Goal: Task Accomplishment & Management: Use online tool/utility

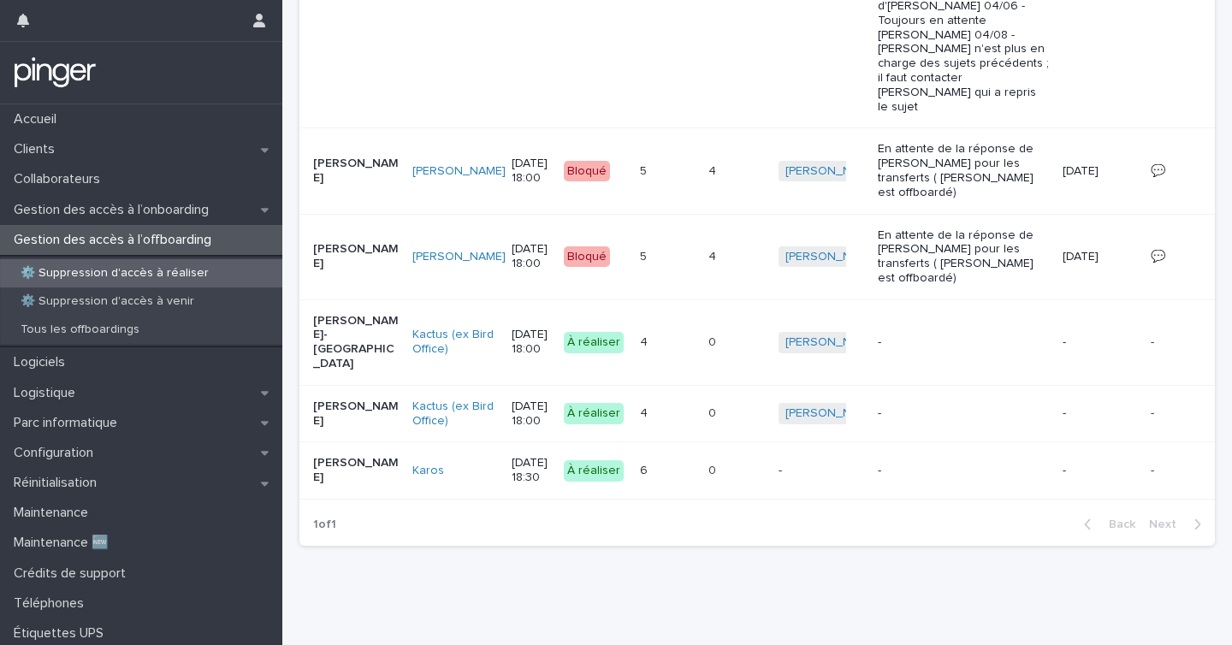
scroll to position [666, 0]
click at [200, 202] on p "Gestion des accès à l’onboarding" at bounding box center [115, 210] width 216 height 16
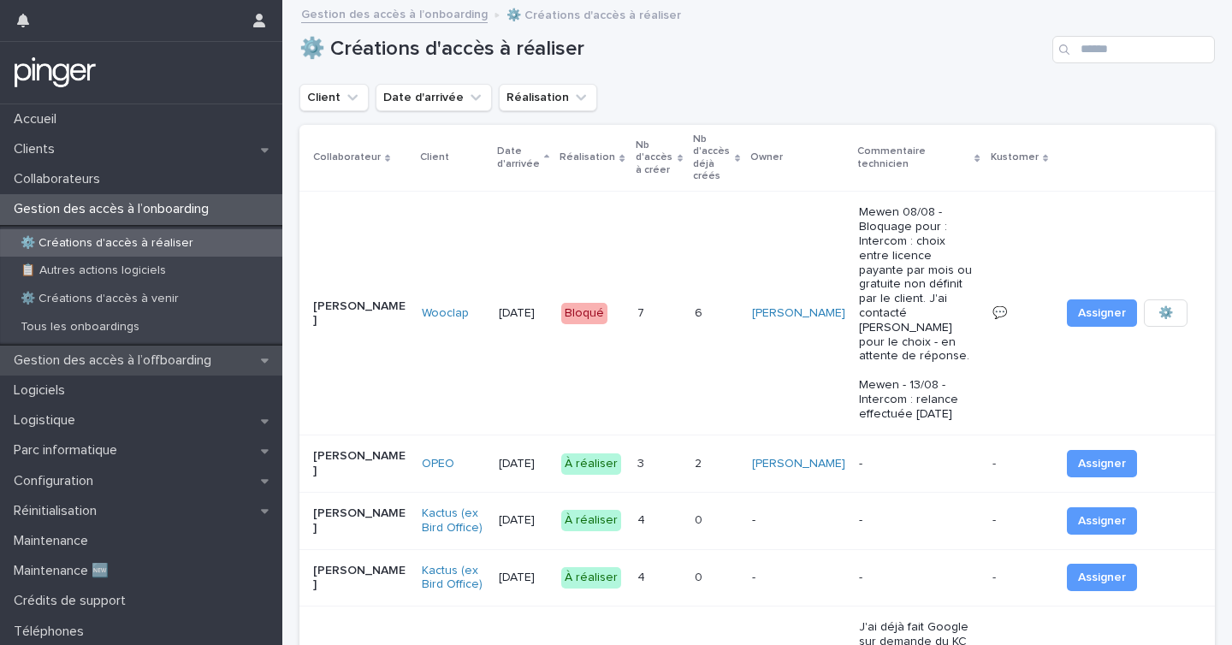
click at [147, 362] on p "Gestion des accès à l’offboarding" at bounding box center [116, 361] width 218 height 16
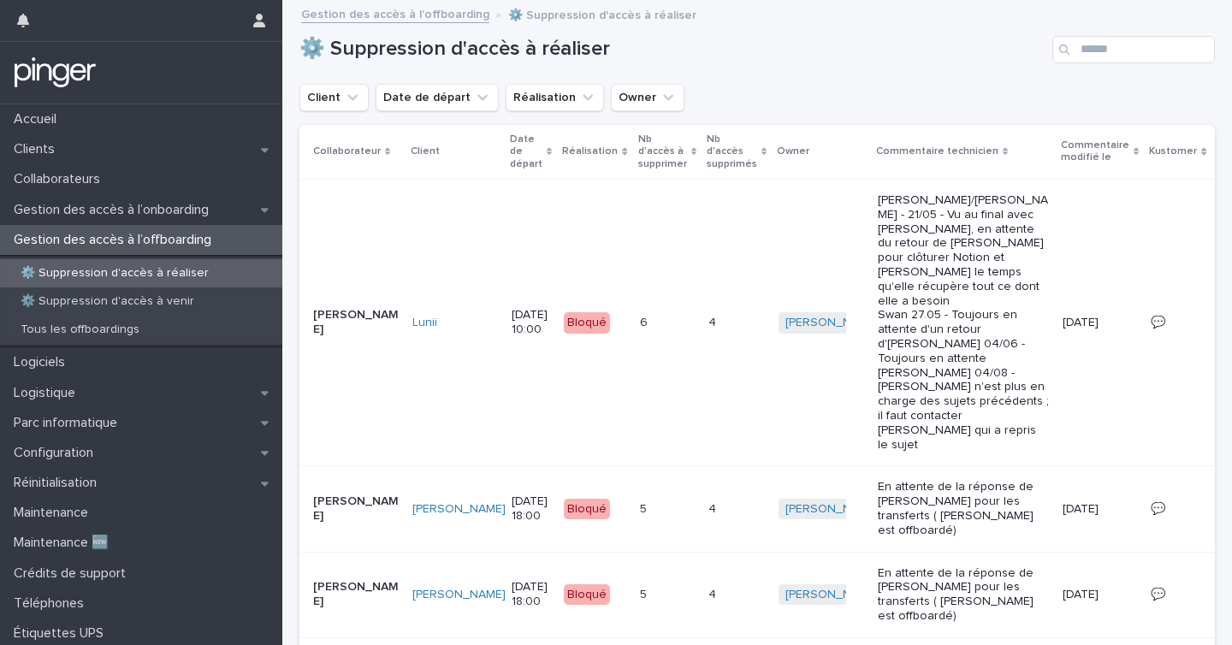
click at [131, 279] on p "⚙️ Suppression d'accès à réaliser" at bounding box center [115, 273] width 216 height 15
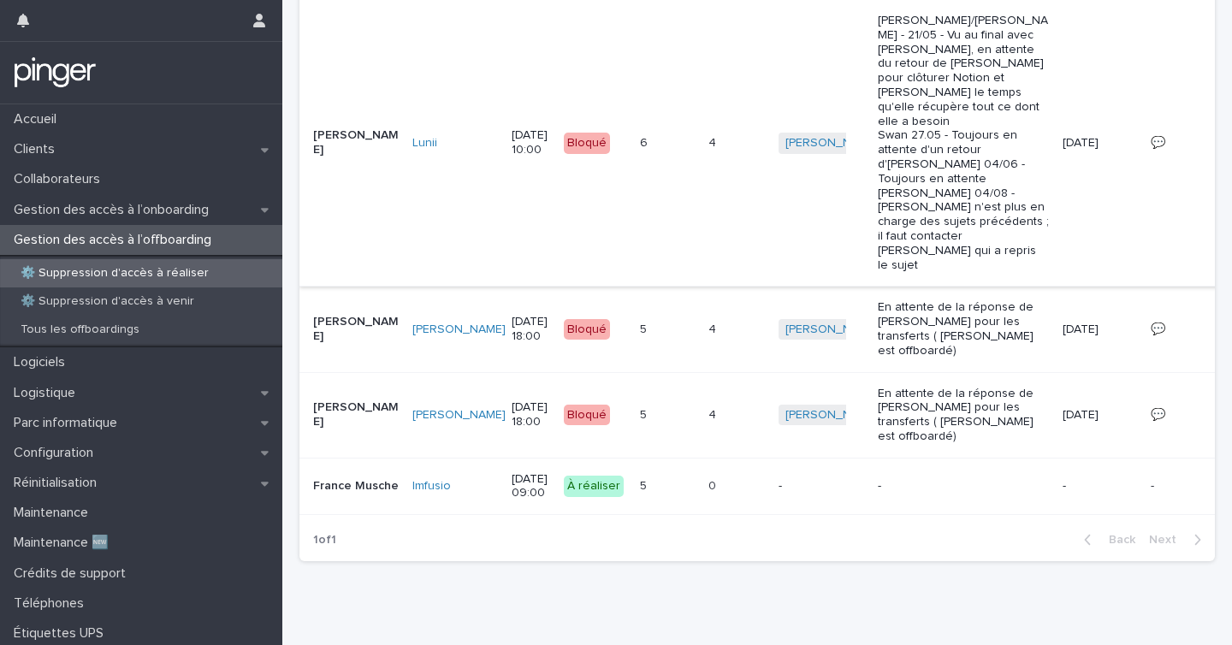
scroll to position [498, 0]
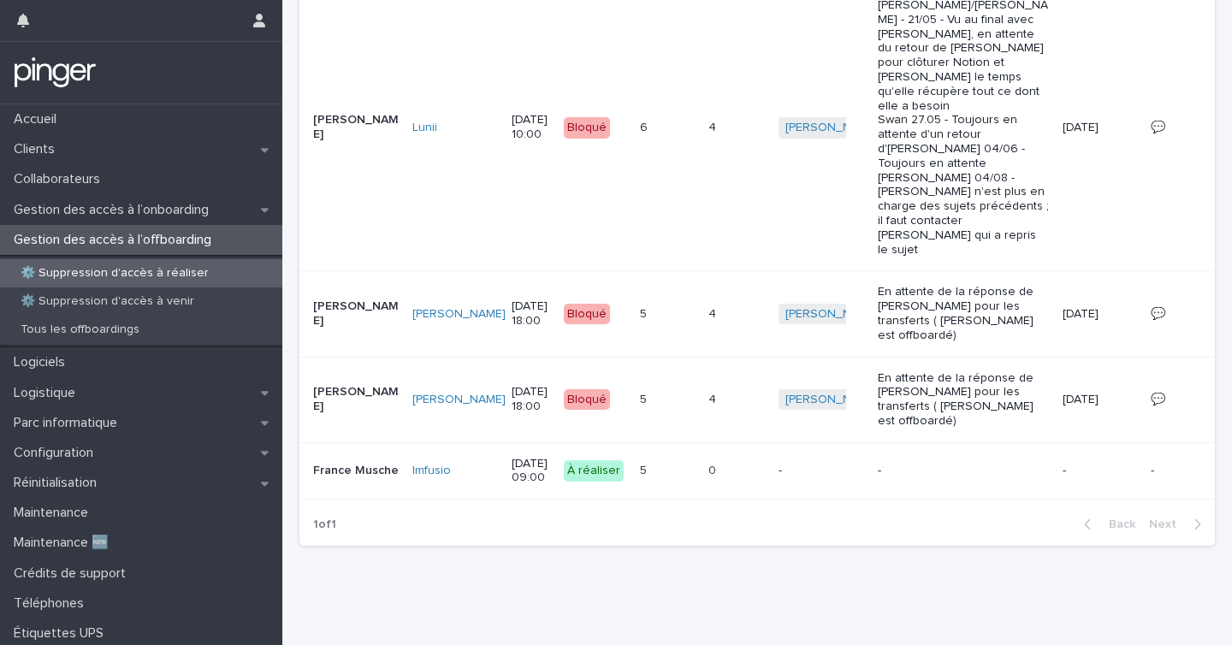
click at [184, 282] on div "⚙️ Suppression d'accès à réaliser" at bounding box center [141, 273] width 282 height 28
click at [708, 470] on p at bounding box center [729, 471] width 43 height 15
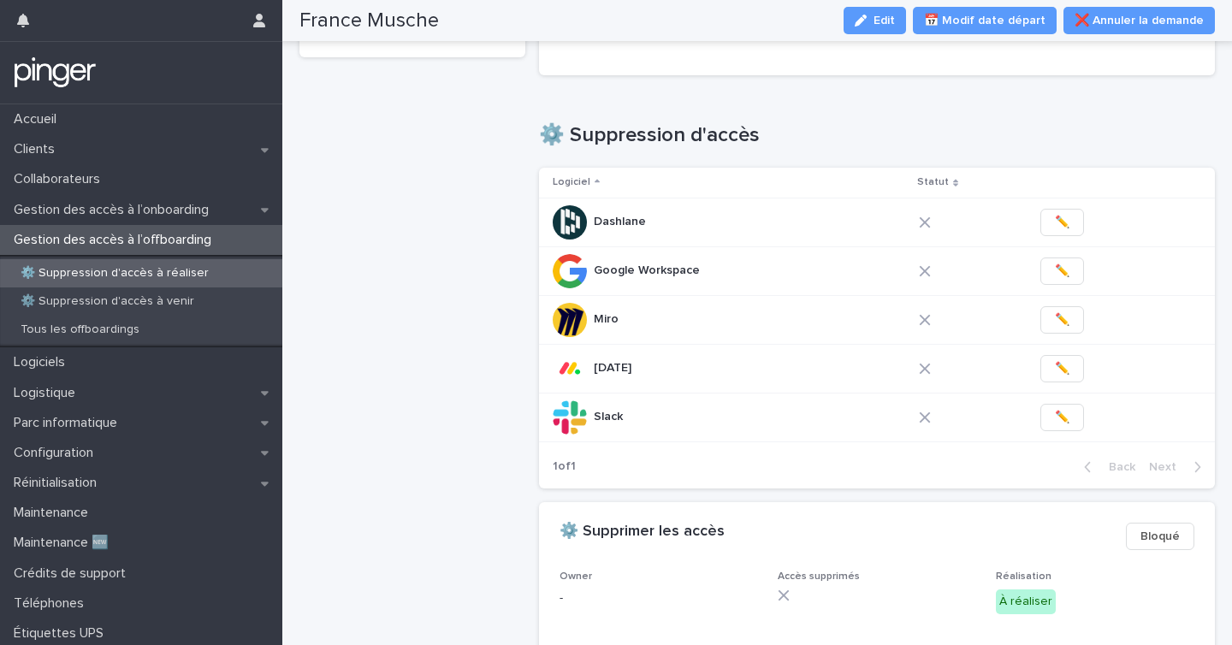
scroll to position [448, 0]
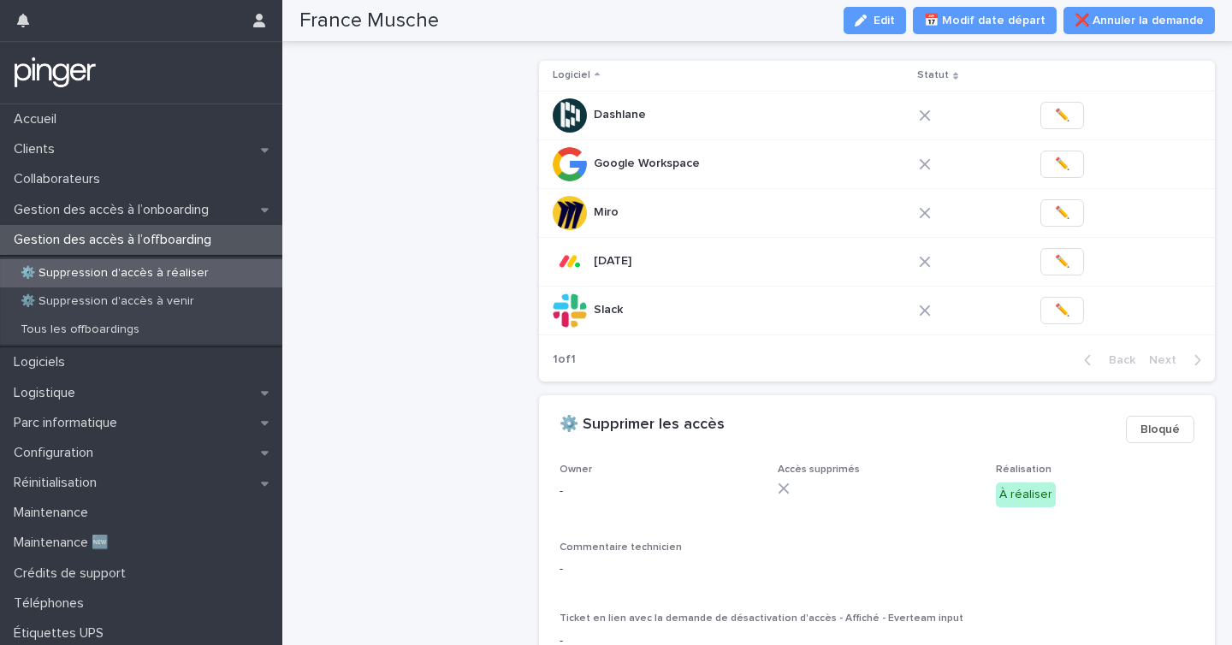
click at [896, 3] on div "France Musche Edit 📅 Modif date départ ❌ Annuler la demande" at bounding box center [757, 20] width 916 height 41
click at [892, 20] on span "Edit" at bounding box center [884, 21] width 21 height 12
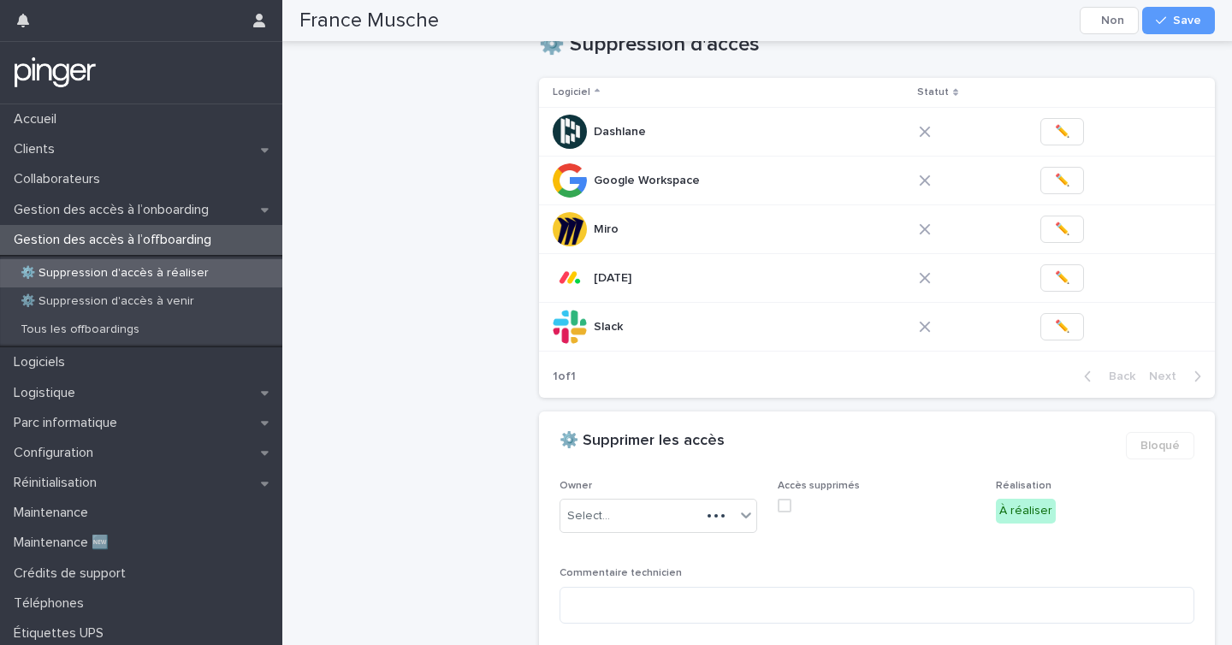
scroll to position [478, 0]
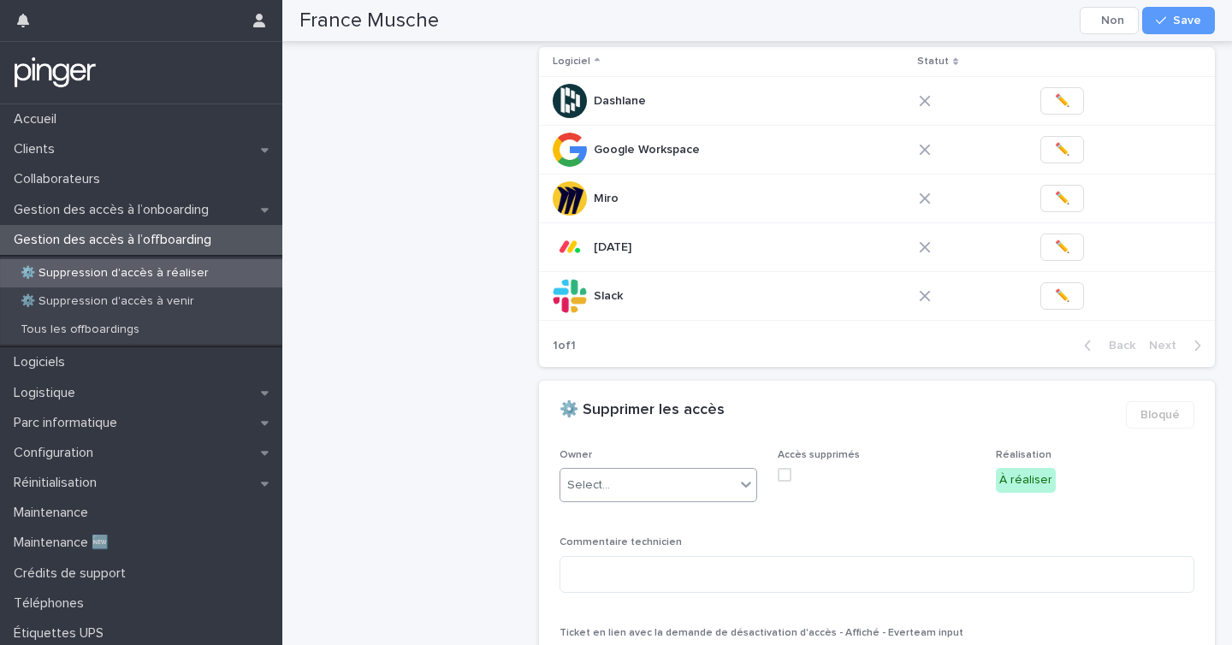
click at [596, 486] on div "Select..." at bounding box center [588, 486] width 43 height 18
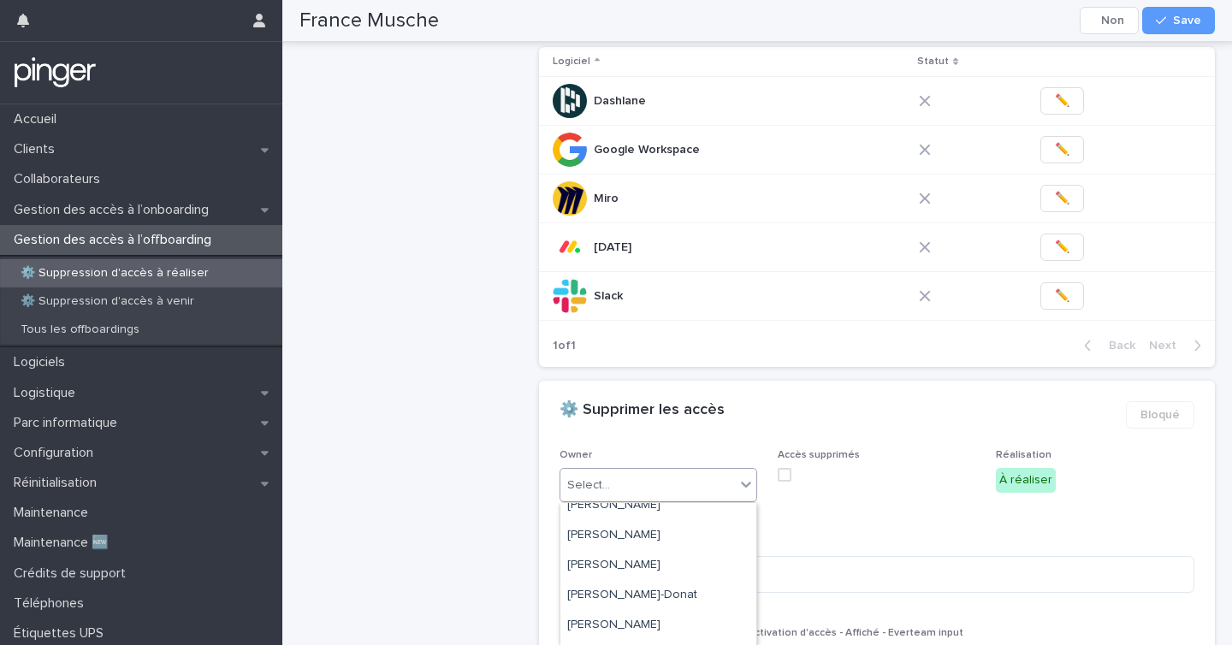
scroll to position [214, 0]
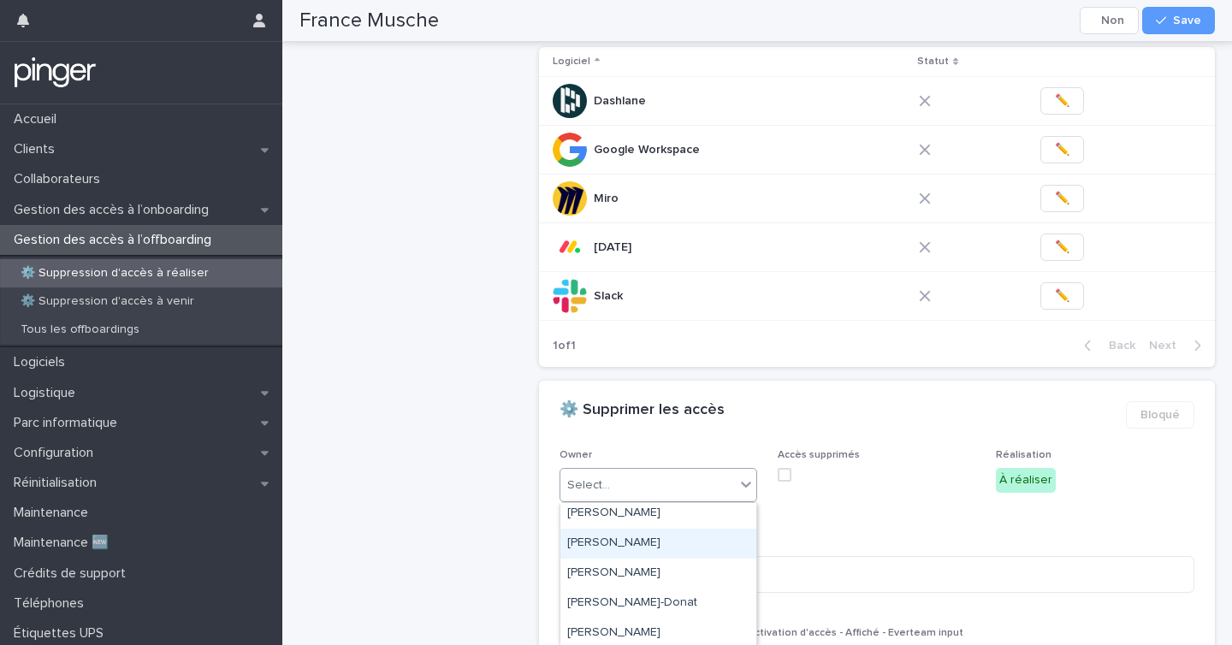
click at [617, 545] on div "[PERSON_NAME]" at bounding box center [658, 544] width 196 height 30
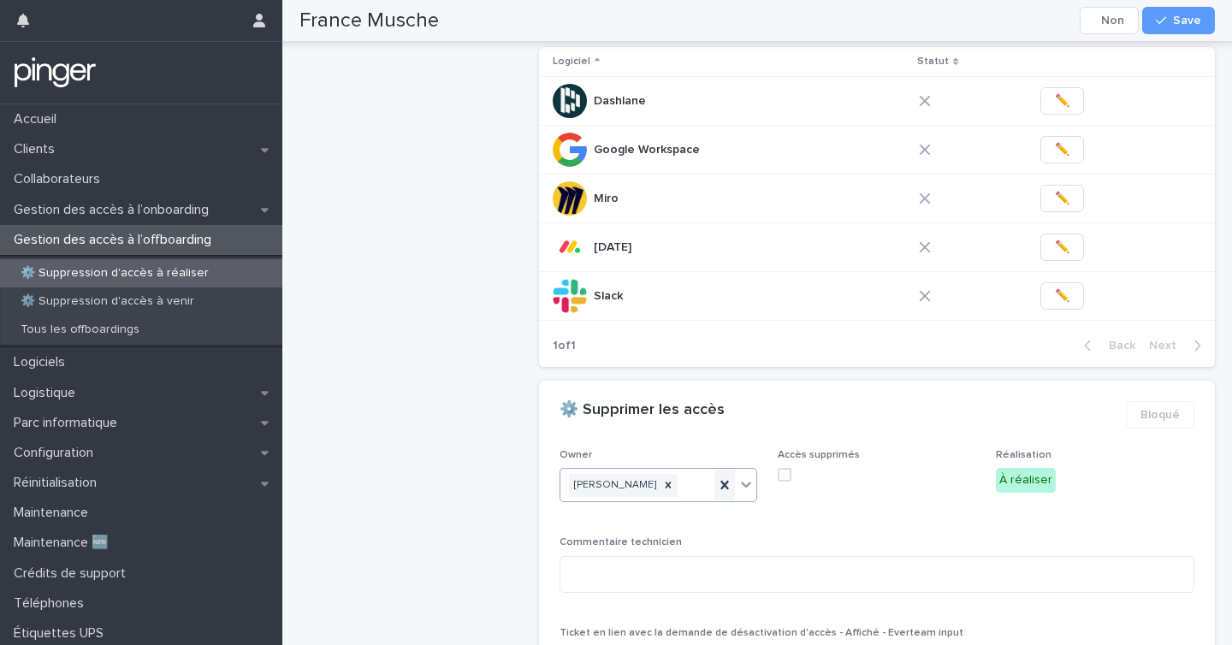
click at [719, 483] on icon at bounding box center [724, 485] width 17 height 17
click at [198, 228] on div "Gestion des accès à l’offboarding" at bounding box center [141, 240] width 282 height 30
